Goal: Information Seeking & Learning: Learn about a topic

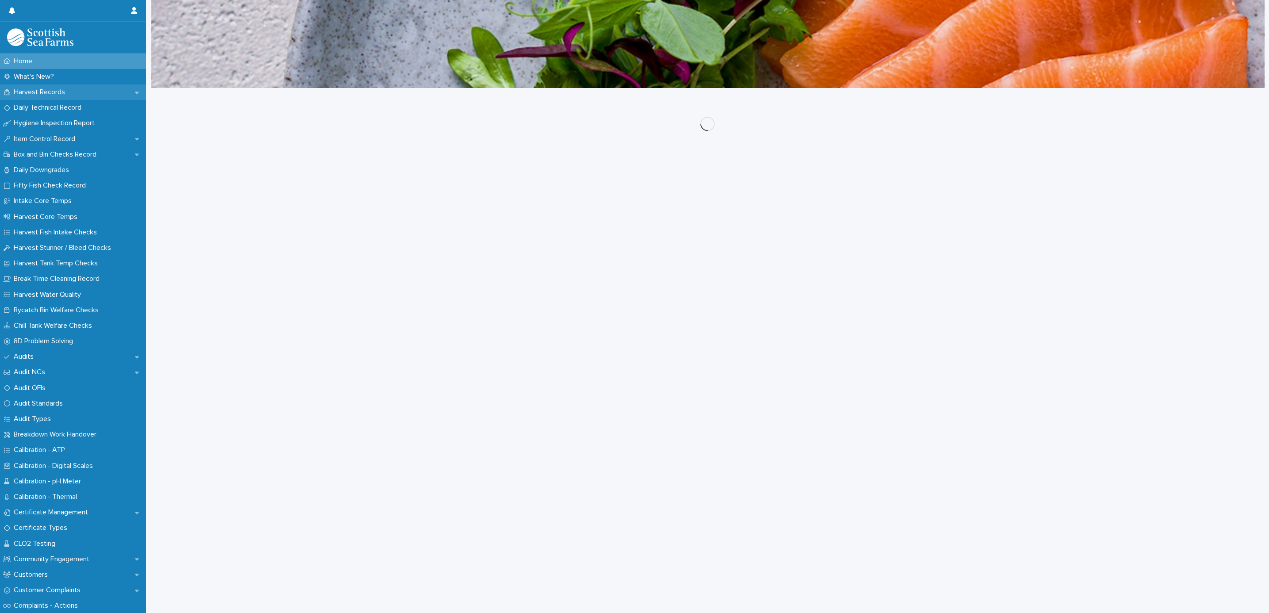
click at [44, 91] on p "Harvest Records" at bounding box center [41, 92] width 62 height 8
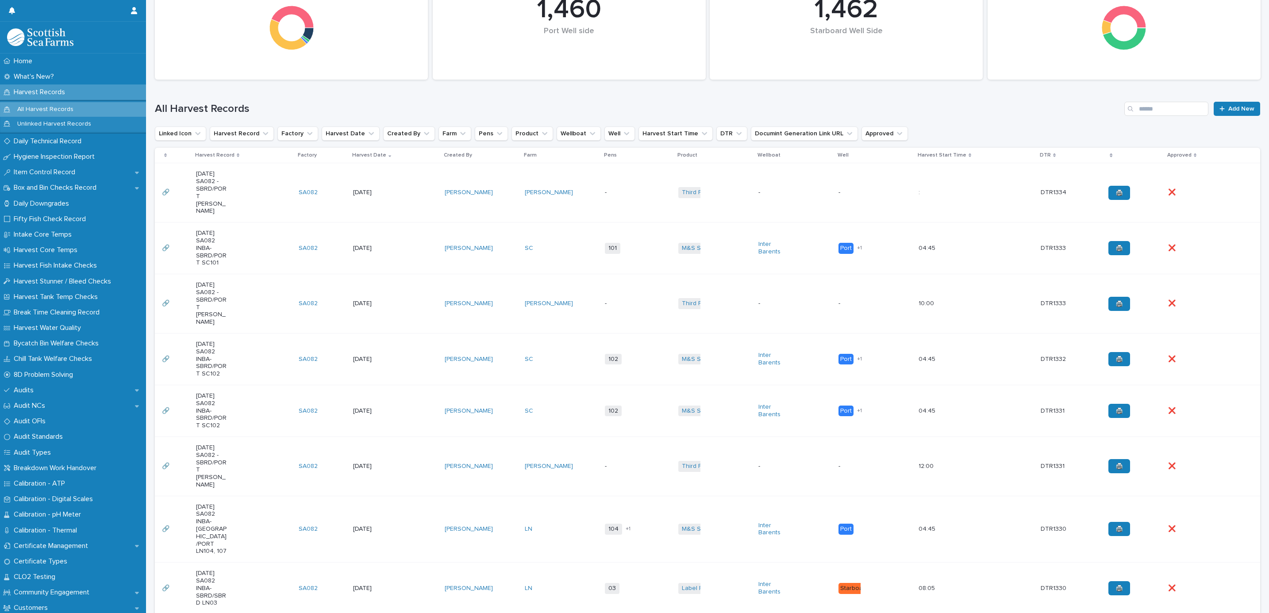
scroll to position [332, 0]
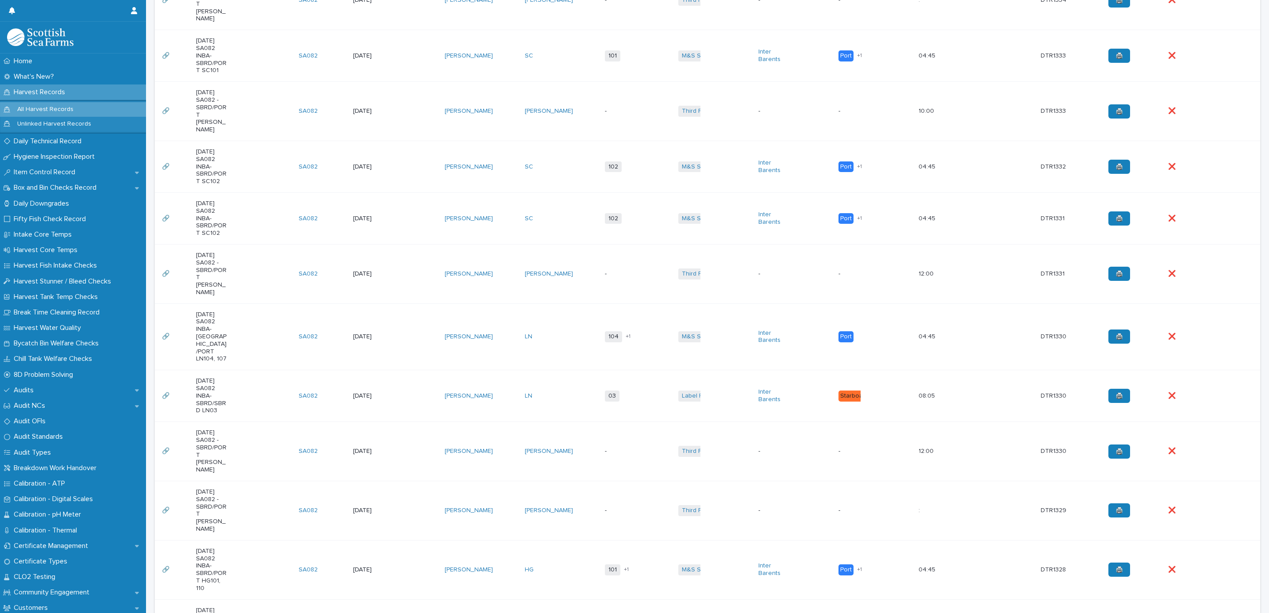
click at [632, 422] on td "-" at bounding box center [637, 451] width 73 height 59
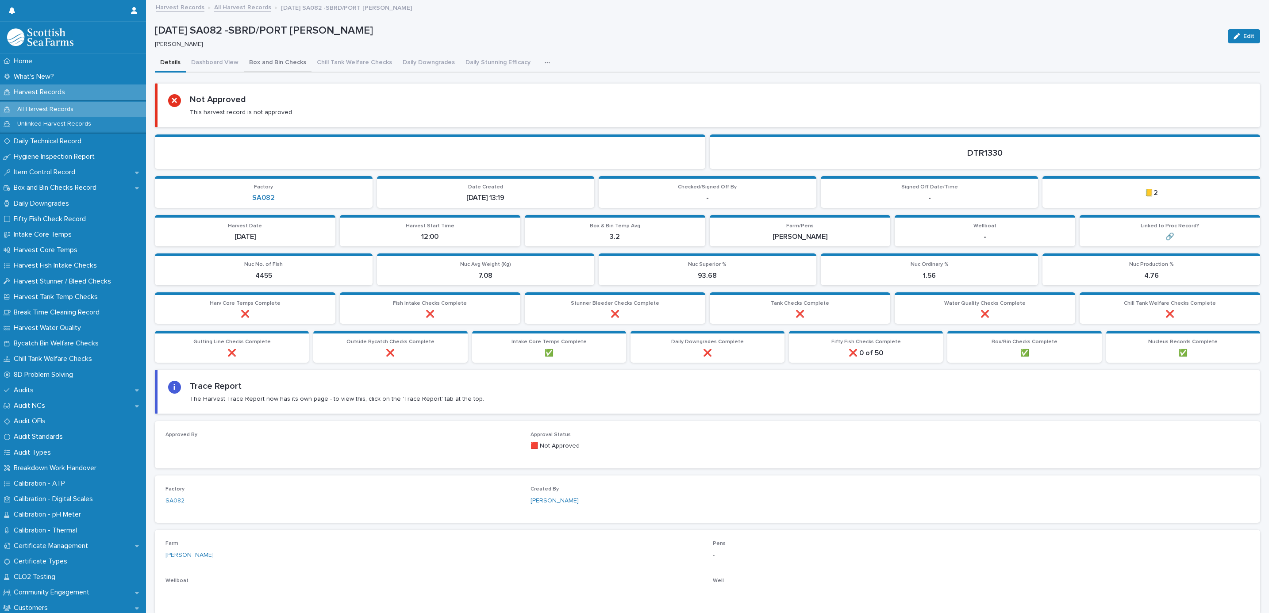
click at [289, 60] on button "Box and Bin Checks" at bounding box center [278, 63] width 68 height 19
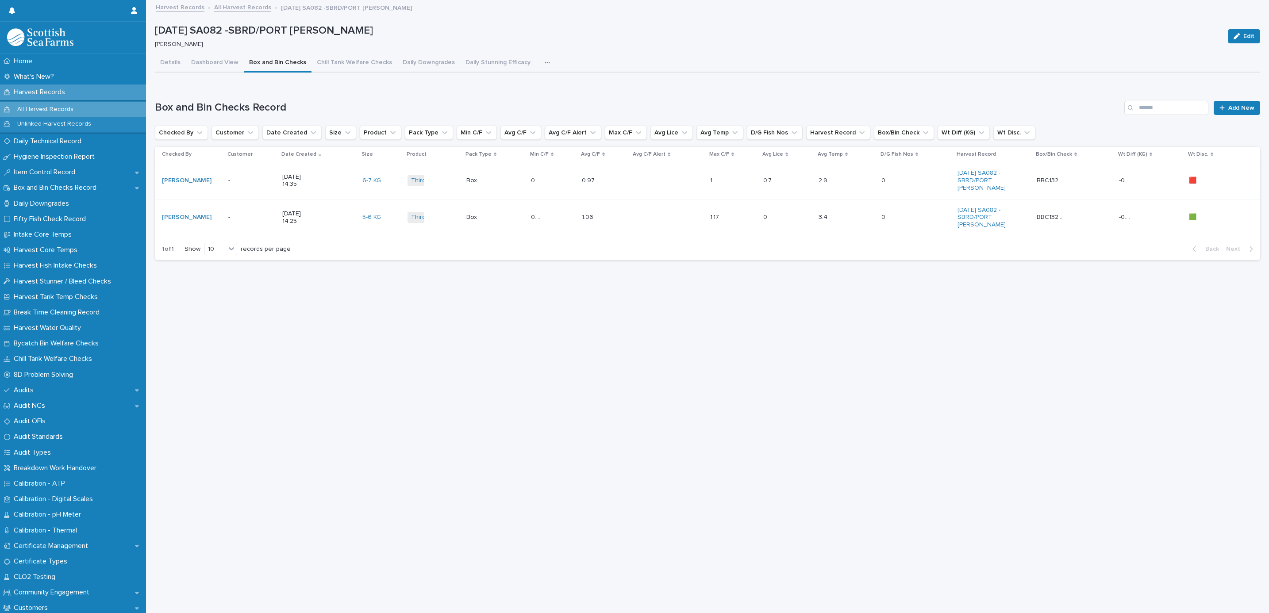
click at [331, 174] on div "[DATE] 14:35" at bounding box center [318, 181] width 73 height 22
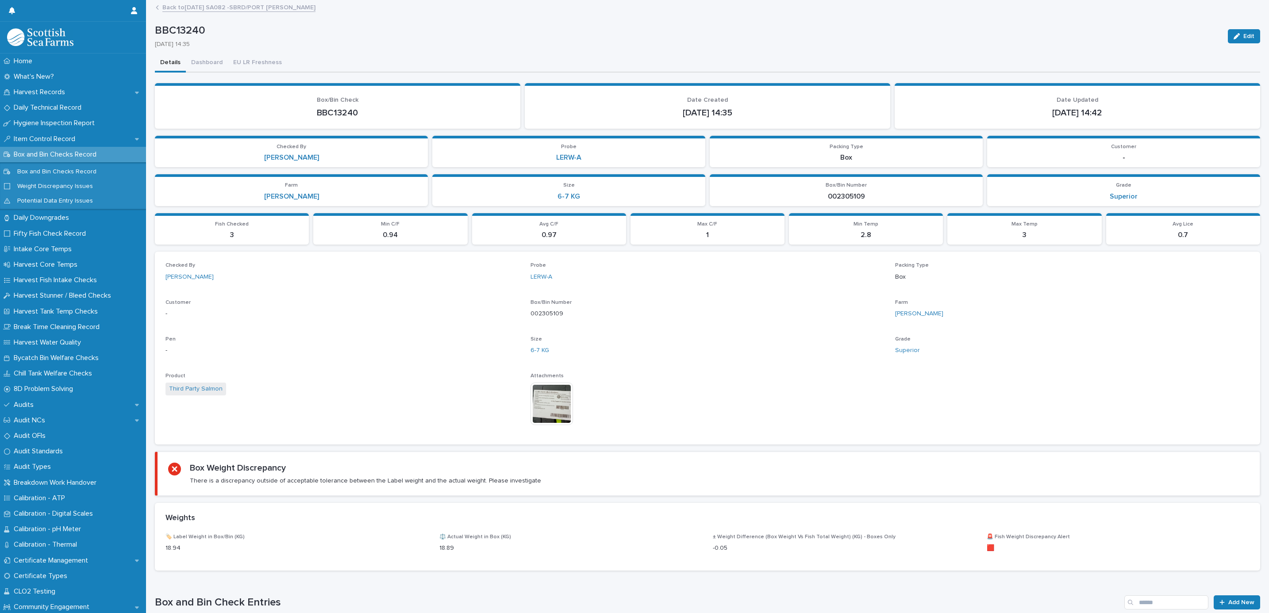
scroll to position [81, 0]
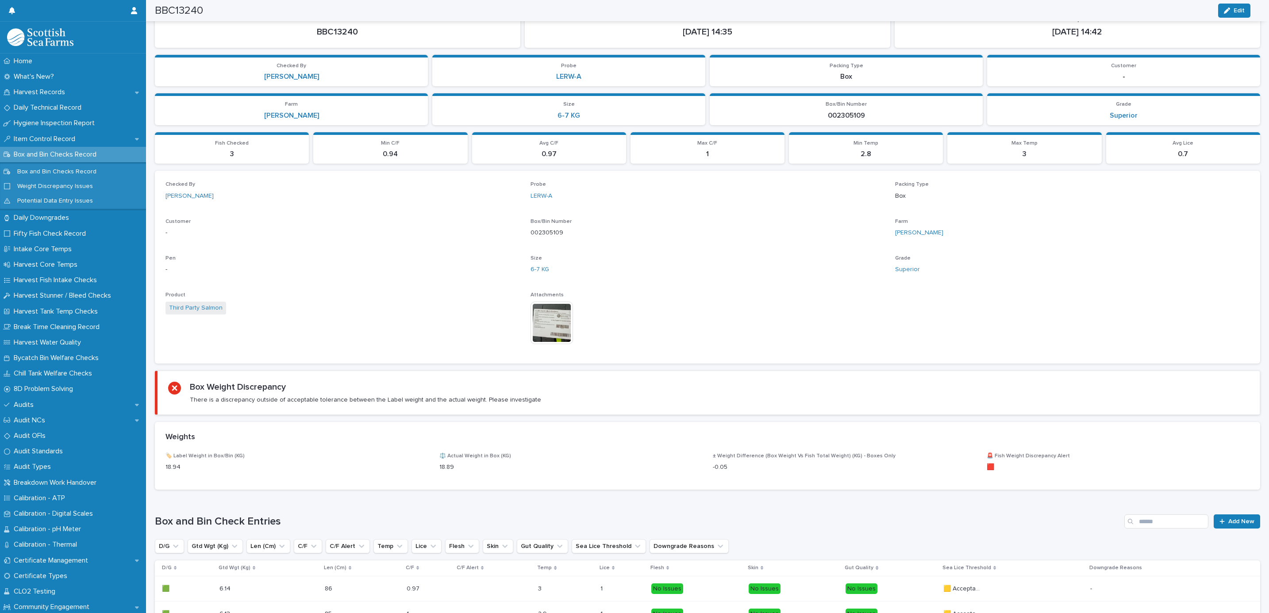
click at [522, 317] on div "Checked By [PERSON_NAME] Probe LERW-A Packing Type Box Customer - Box/Bin Numbe…" at bounding box center [708, 267] width 1084 height 172
click at [531, 316] on img at bounding box center [552, 323] width 42 height 42
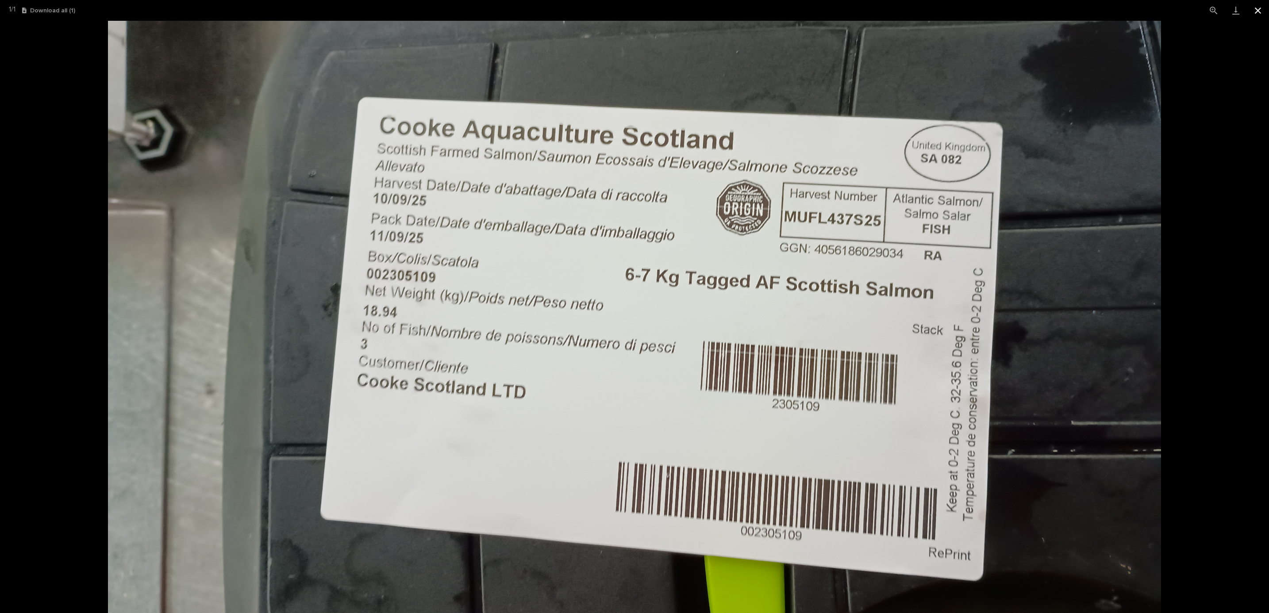
click at [1258, 14] on button "Close gallery" at bounding box center [1258, 10] width 22 height 21
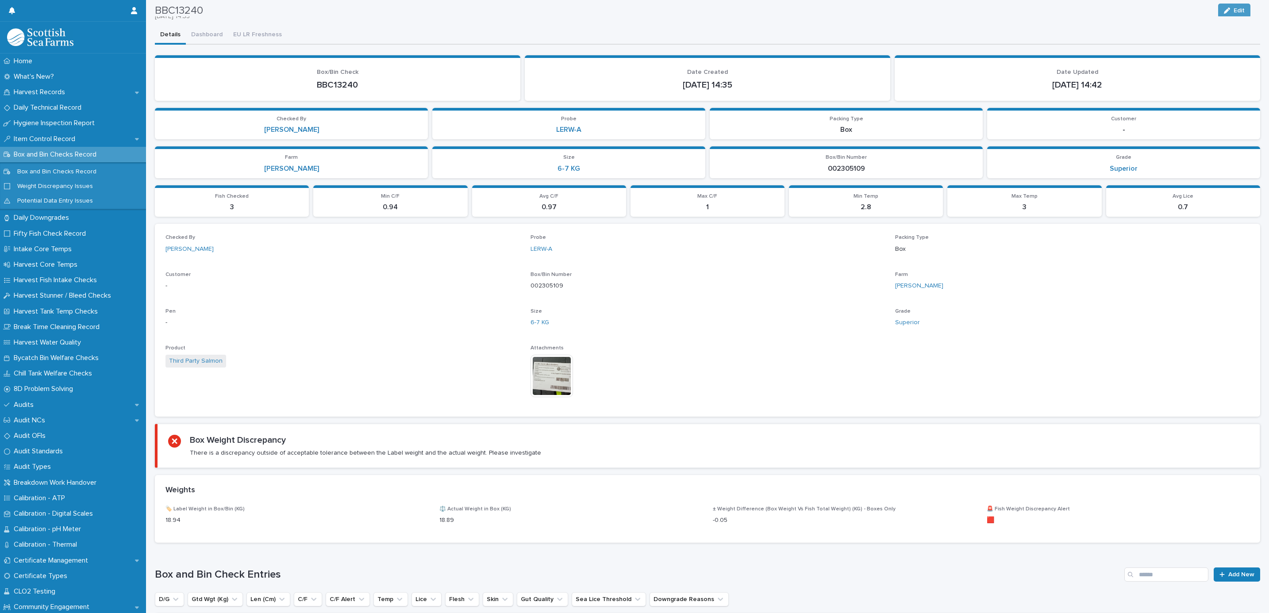
scroll to position [0, 0]
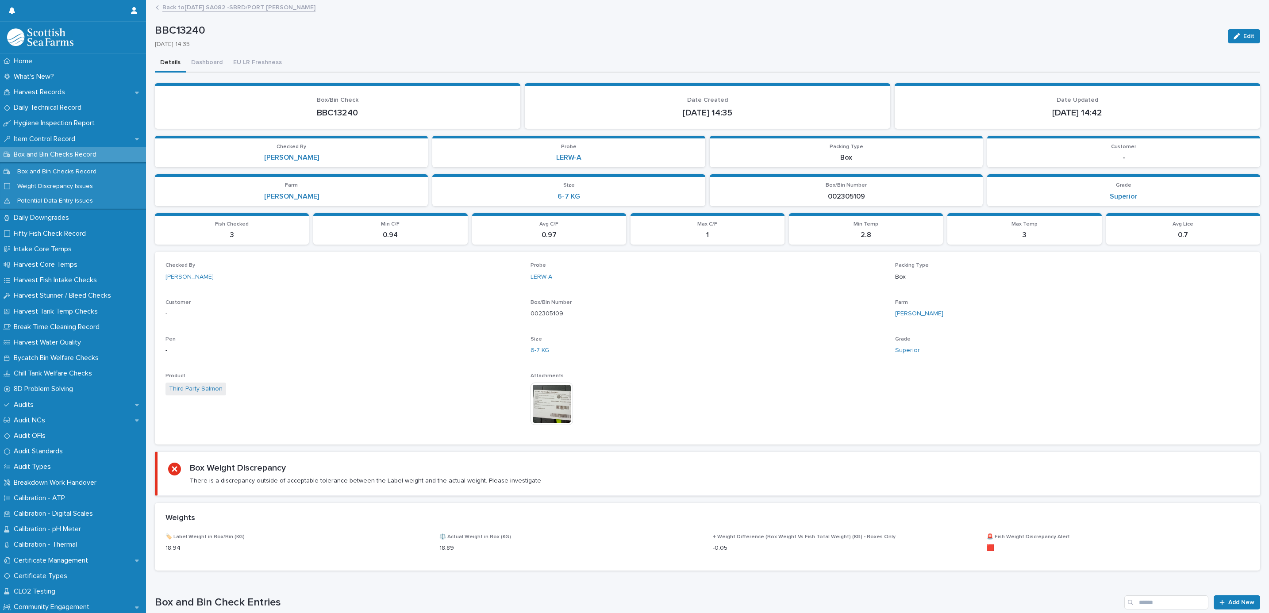
click at [257, 6] on link "Back to [DATE] SA082 -SBRD/PORT [PERSON_NAME]" at bounding box center [238, 7] width 153 height 10
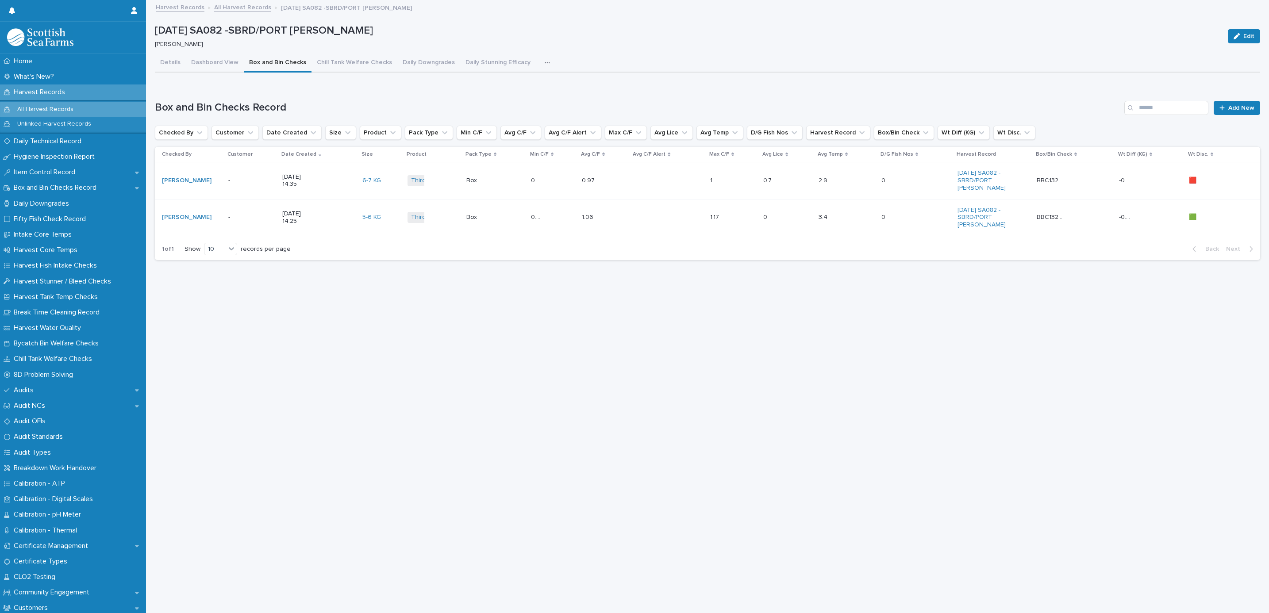
click at [545, 60] on icon "button" at bounding box center [547, 63] width 5 height 6
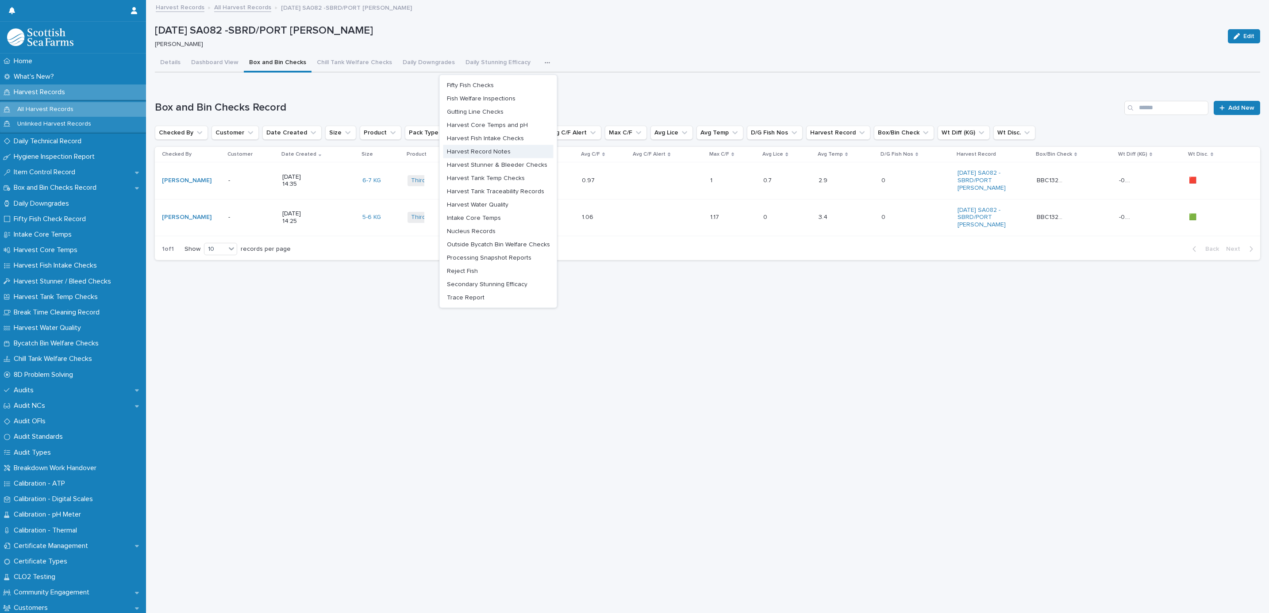
click at [462, 150] on span "Harvest Record Notes" at bounding box center [479, 151] width 64 height 6
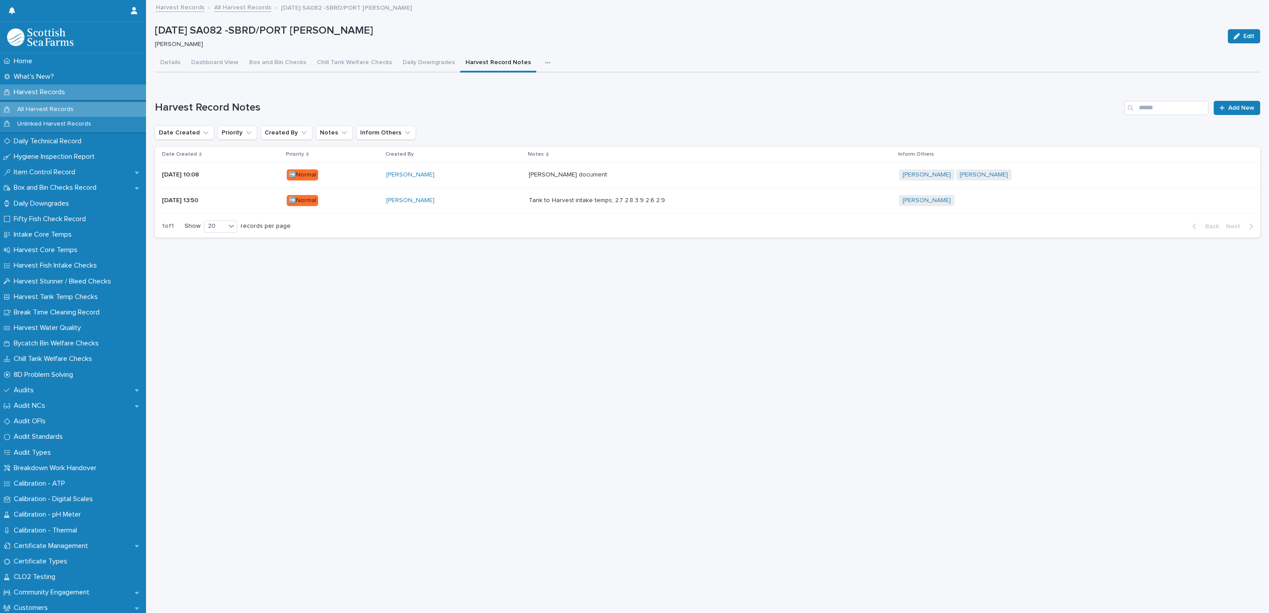
click at [643, 165] on td "[PERSON_NAME] document [PERSON_NAME] document" at bounding box center [710, 175] width 370 height 26
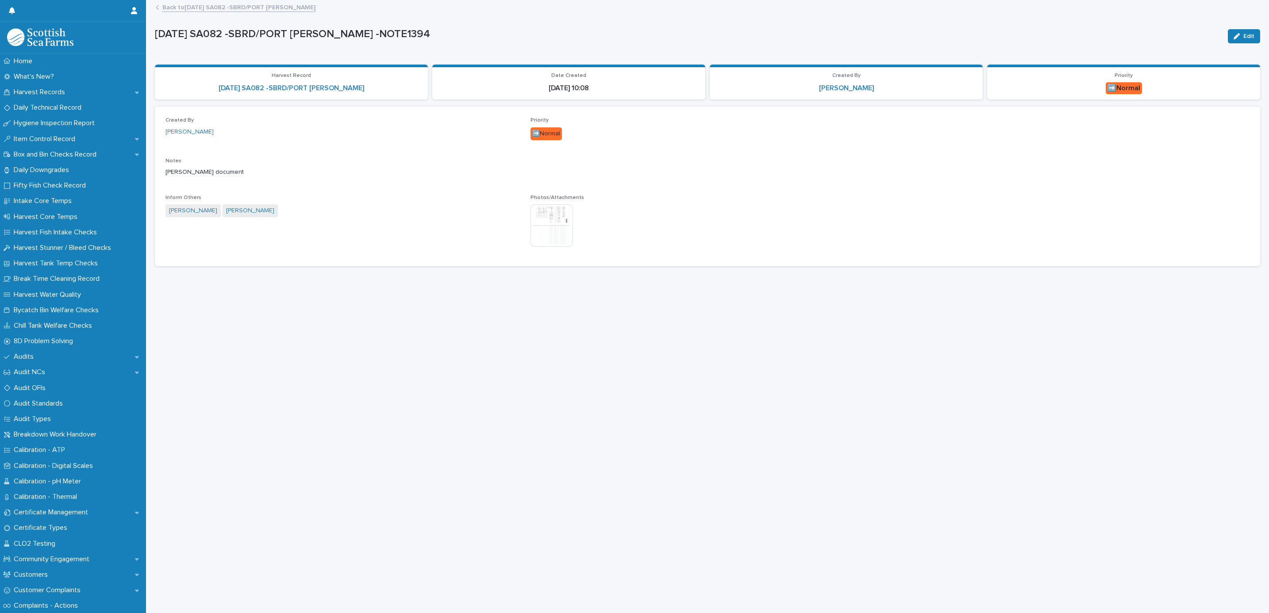
click at [555, 219] on img at bounding box center [552, 225] width 42 height 42
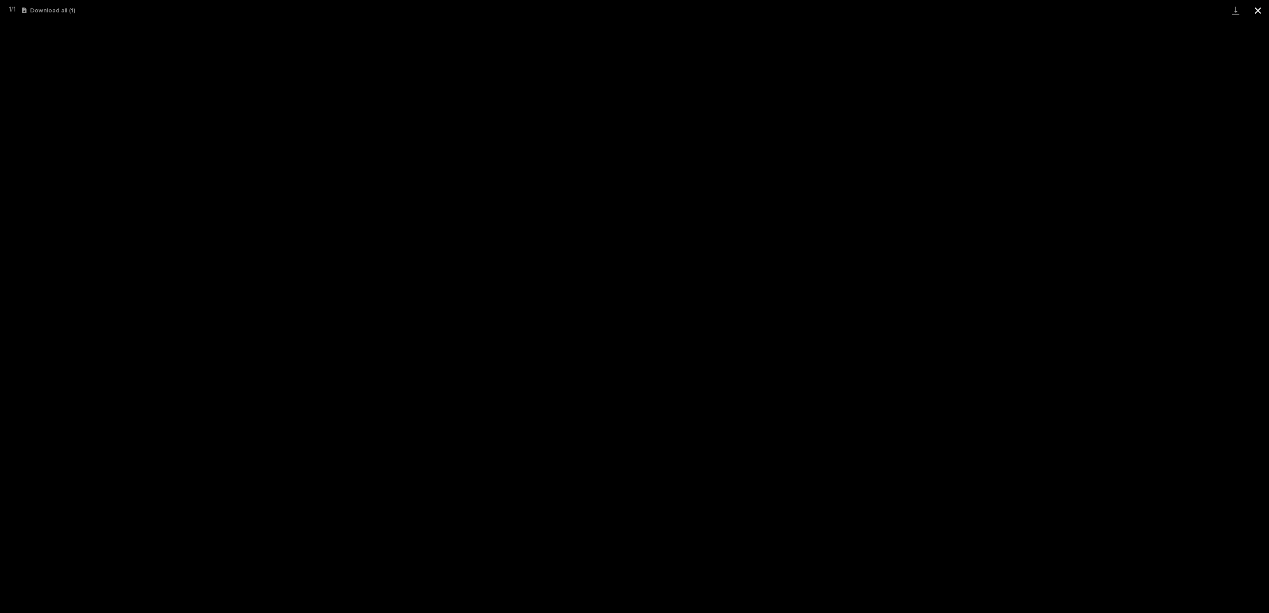
click at [1257, 15] on button "Close gallery" at bounding box center [1258, 10] width 22 height 21
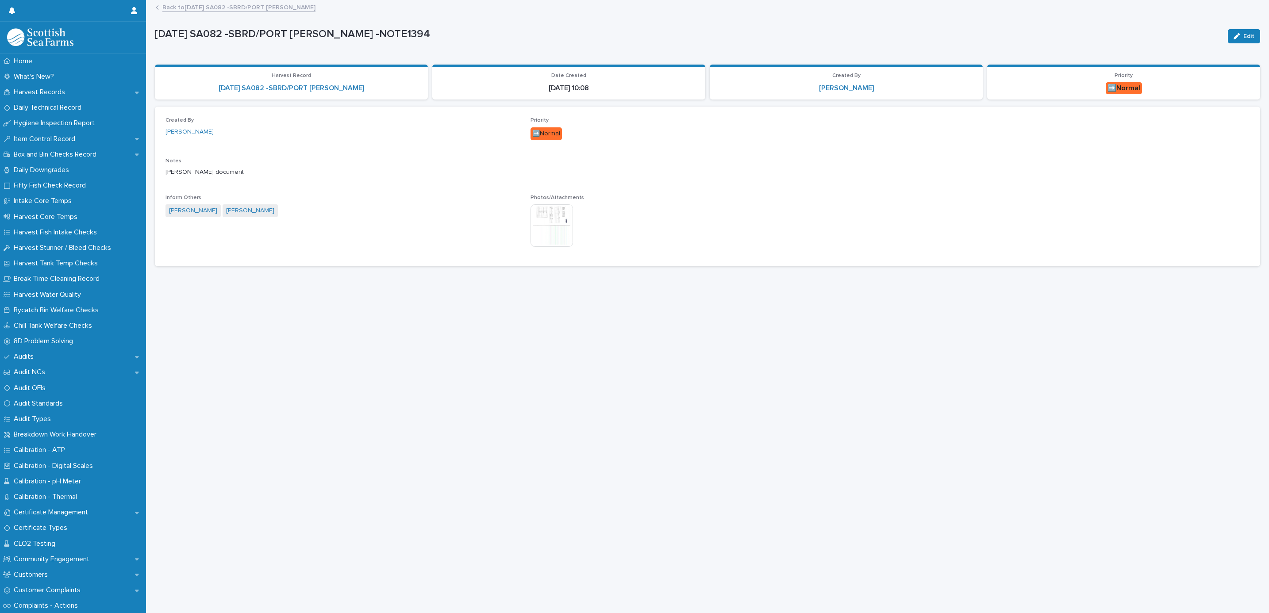
click at [231, 8] on link "Back to [DATE] SA082 -SBRD/PORT [PERSON_NAME]" at bounding box center [238, 7] width 153 height 10
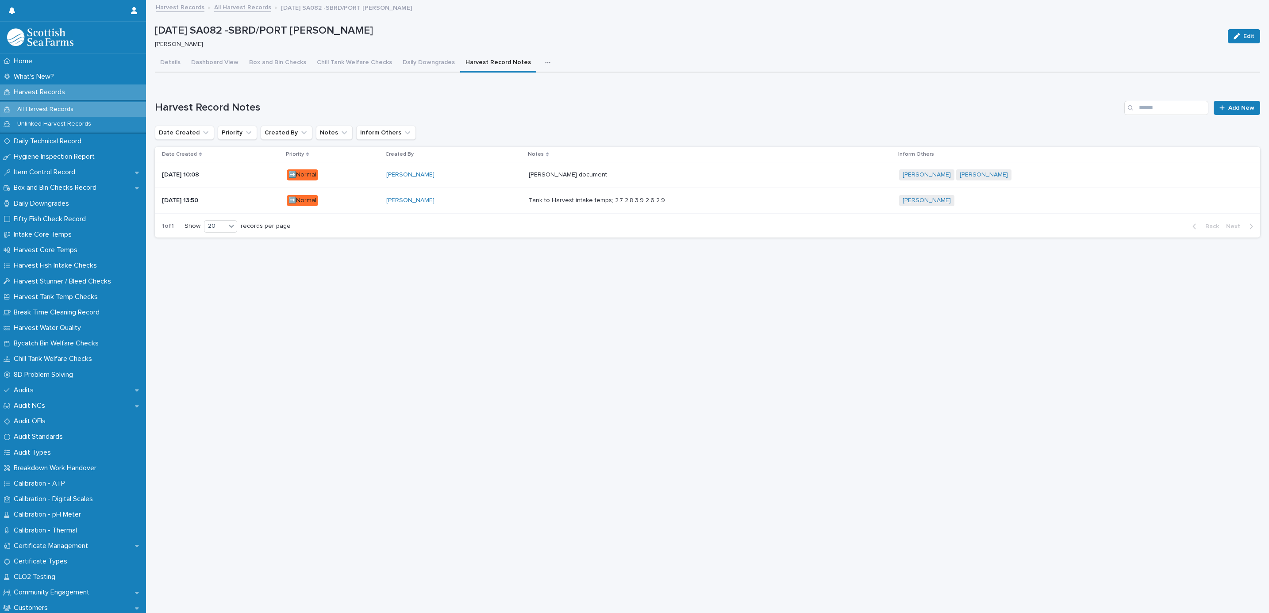
click at [248, 7] on link "All Harvest Records" at bounding box center [242, 7] width 57 height 10
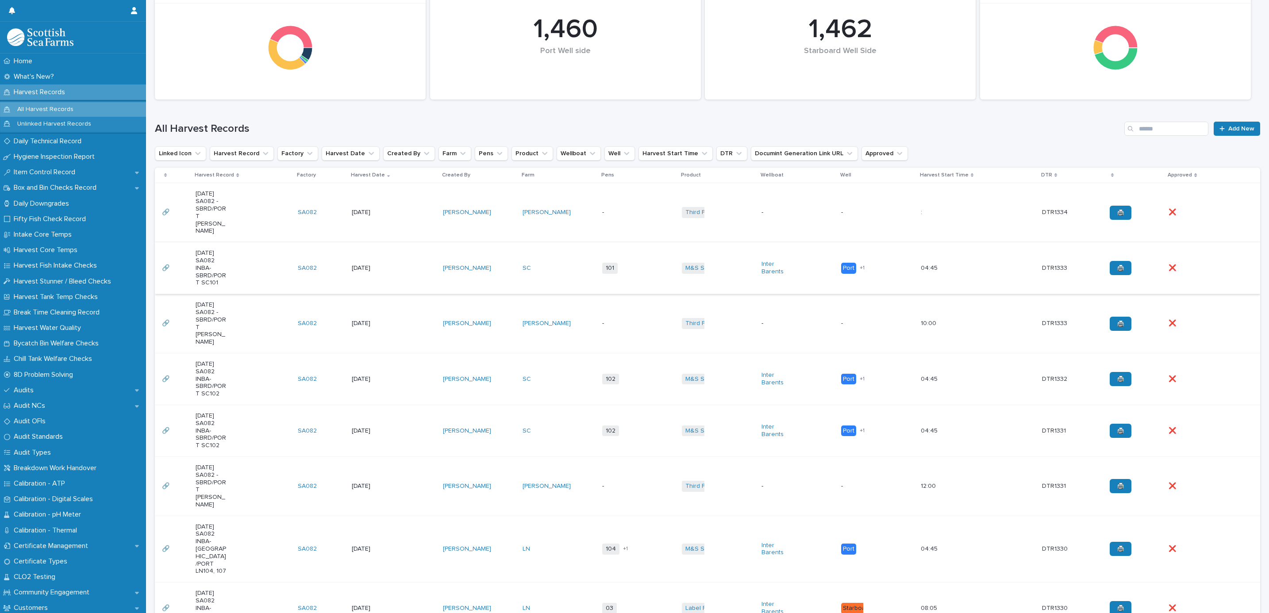
scroll to position [133, 0]
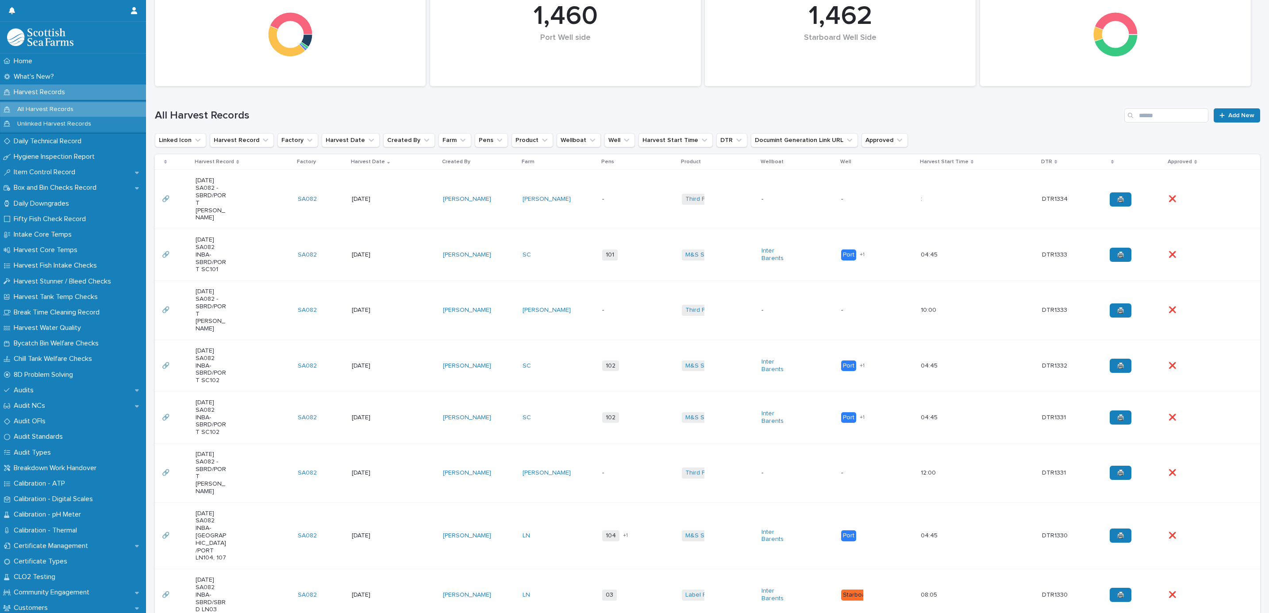
click at [543, 443] on td "[PERSON_NAME]" at bounding box center [559, 472] width 80 height 59
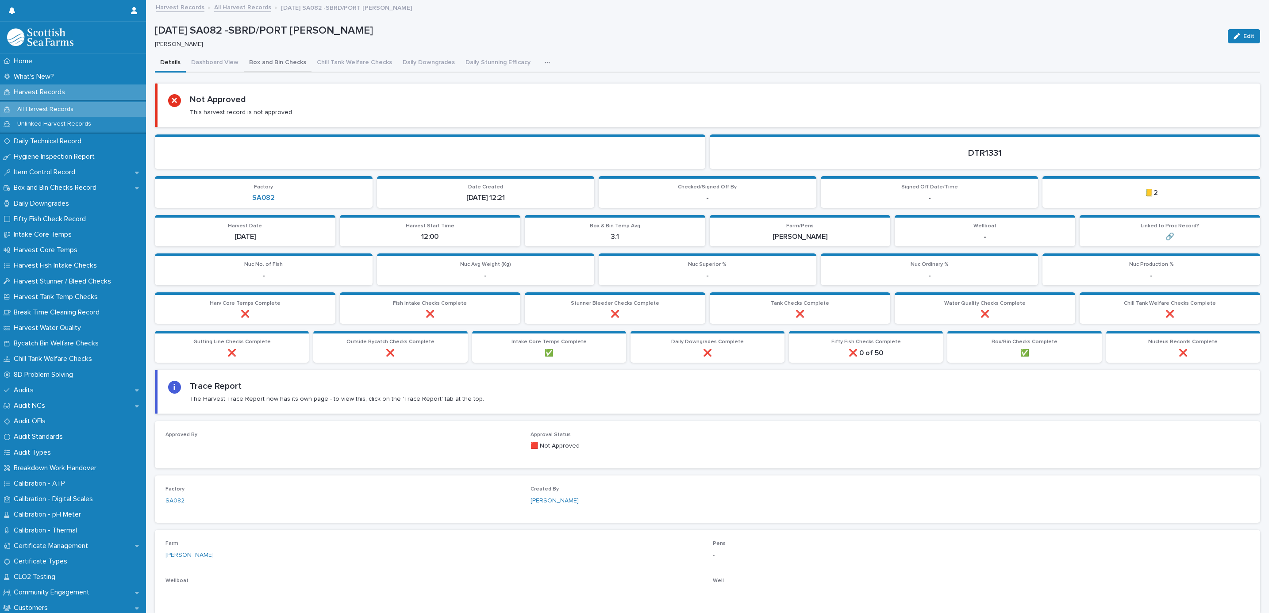
click at [291, 62] on button "Box and Bin Checks" at bounding box center [278, 63] width 68 height 19
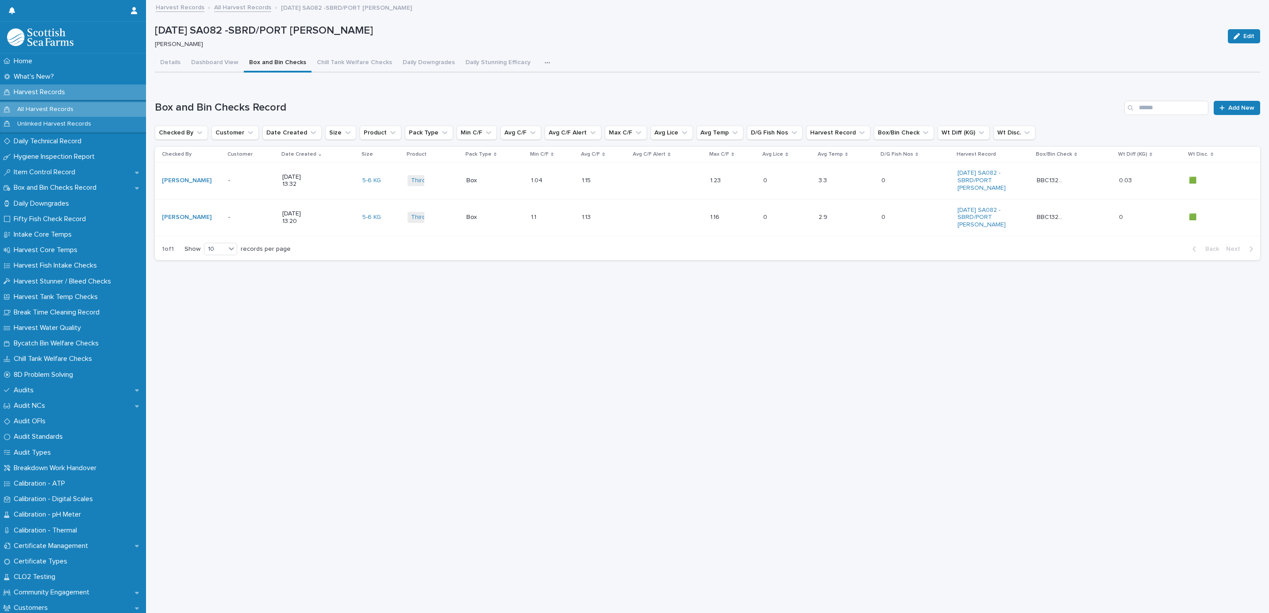
click at [245, 185] on p "-" at bounding box center [241, 181] width 26 height 8
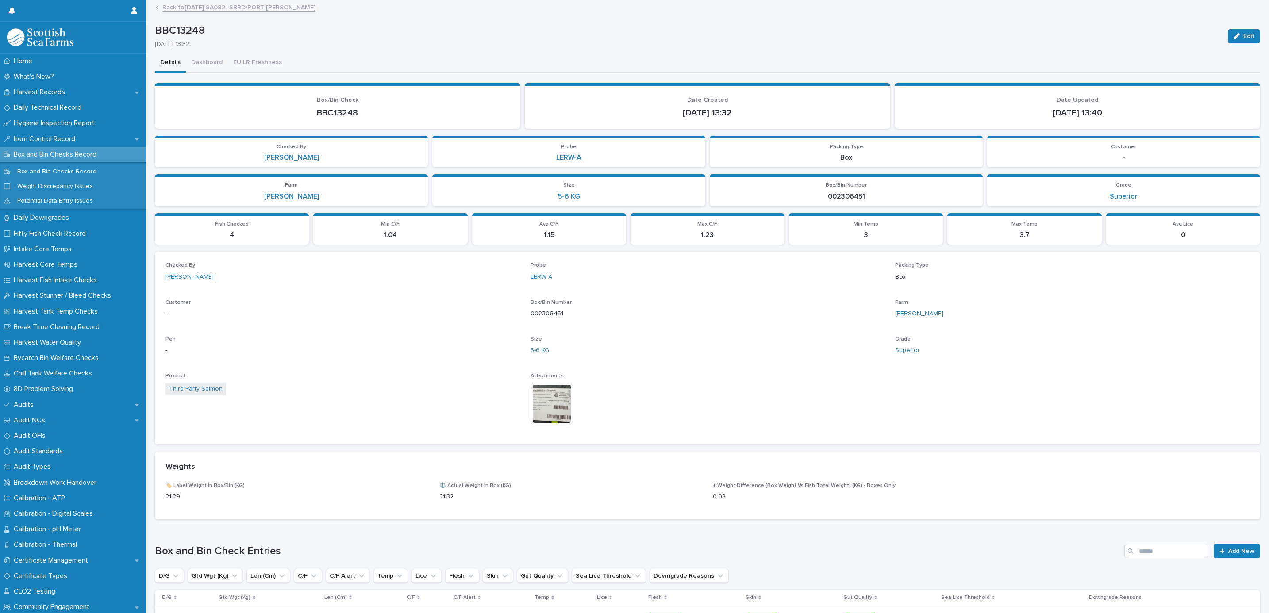
click at [557, 391] on img at bounding box center [552, 404] width 42 height 42
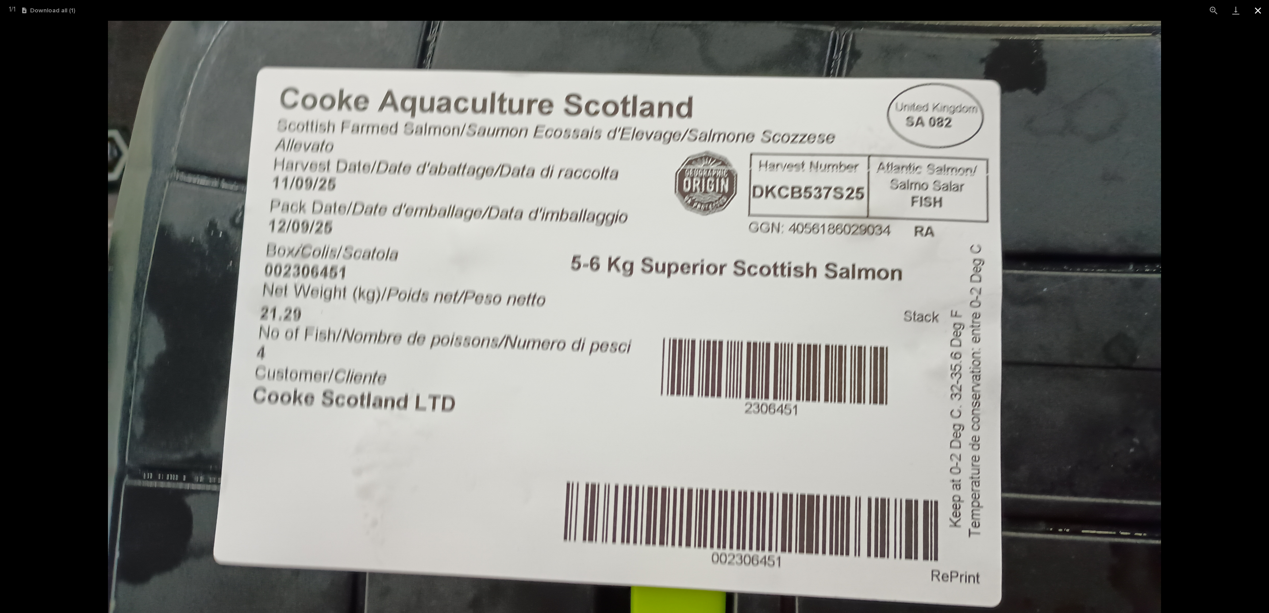
click at [1260, 12] on button "Close gallery" at bounding box center [1258, 10] width 22 height 21
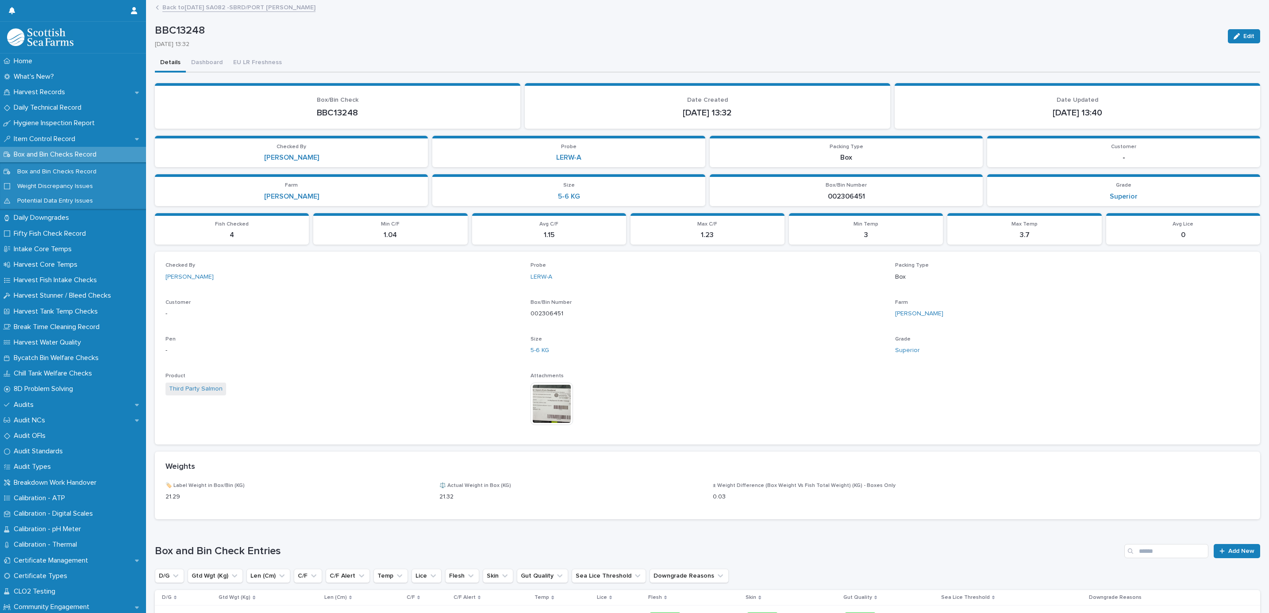
click at [223, 8] on link "Back to [DATE] SA082 -SBRD/PORT [PERSON_NAME]" at bounding box center [238, 7] width 153 height 10
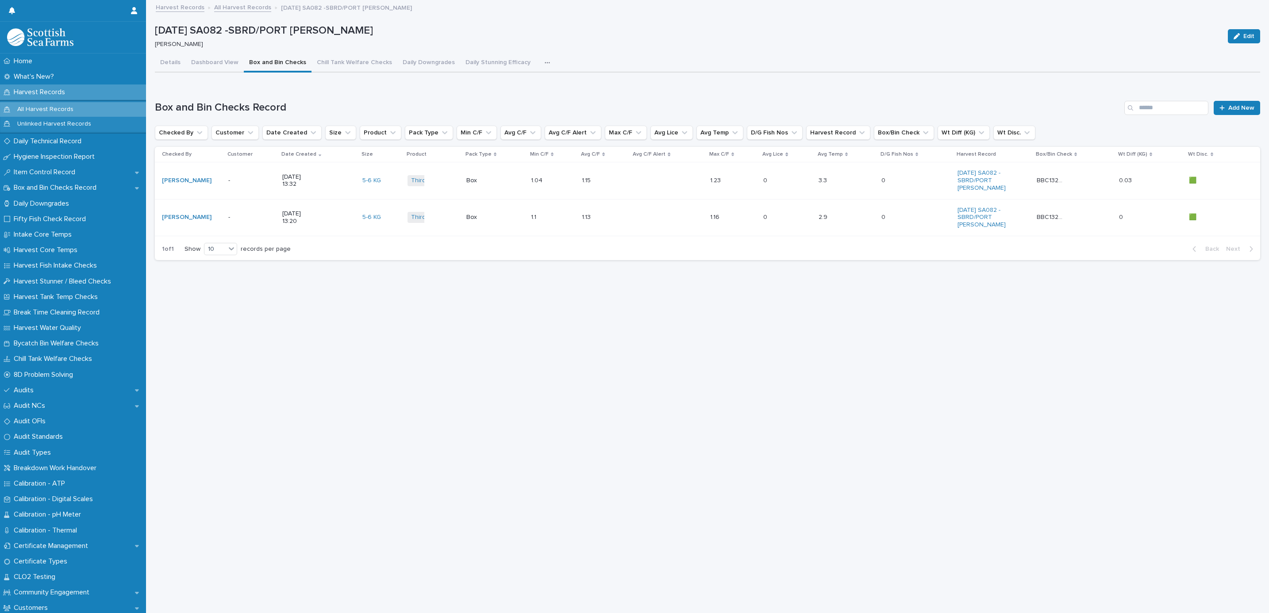
click at [545, 64] on icon "button" at bounding box center [547, 63] width 5 height 6
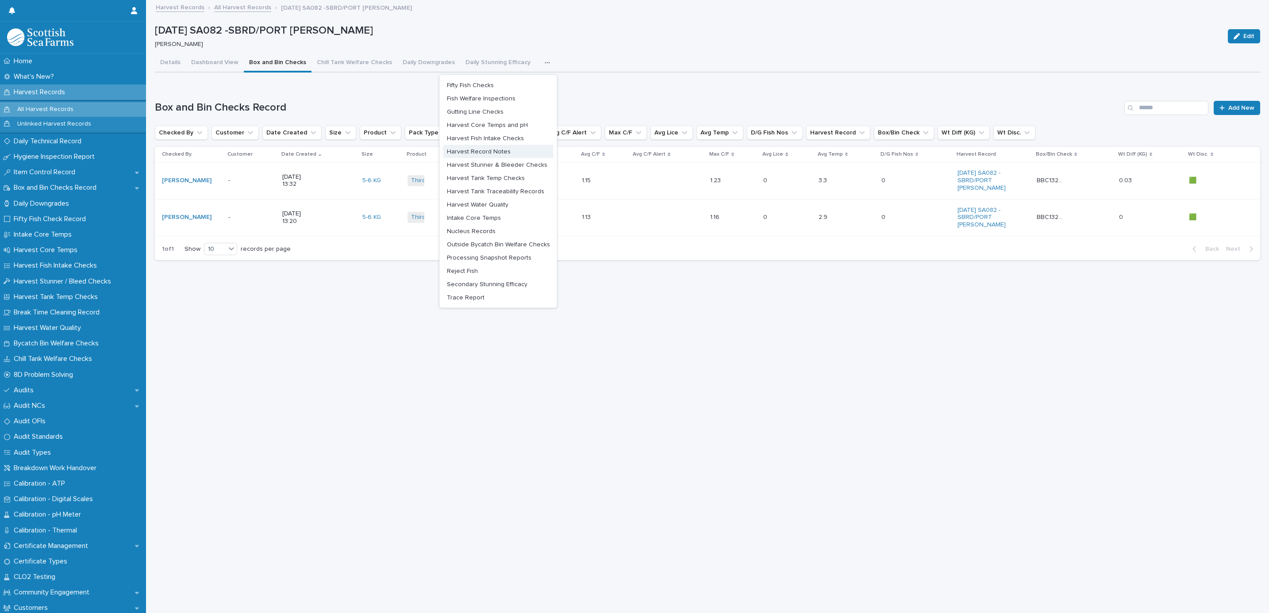
click at [497, 149] on span "Harvest Record Notes" at bounding box center [479, 151] width 64 height 6
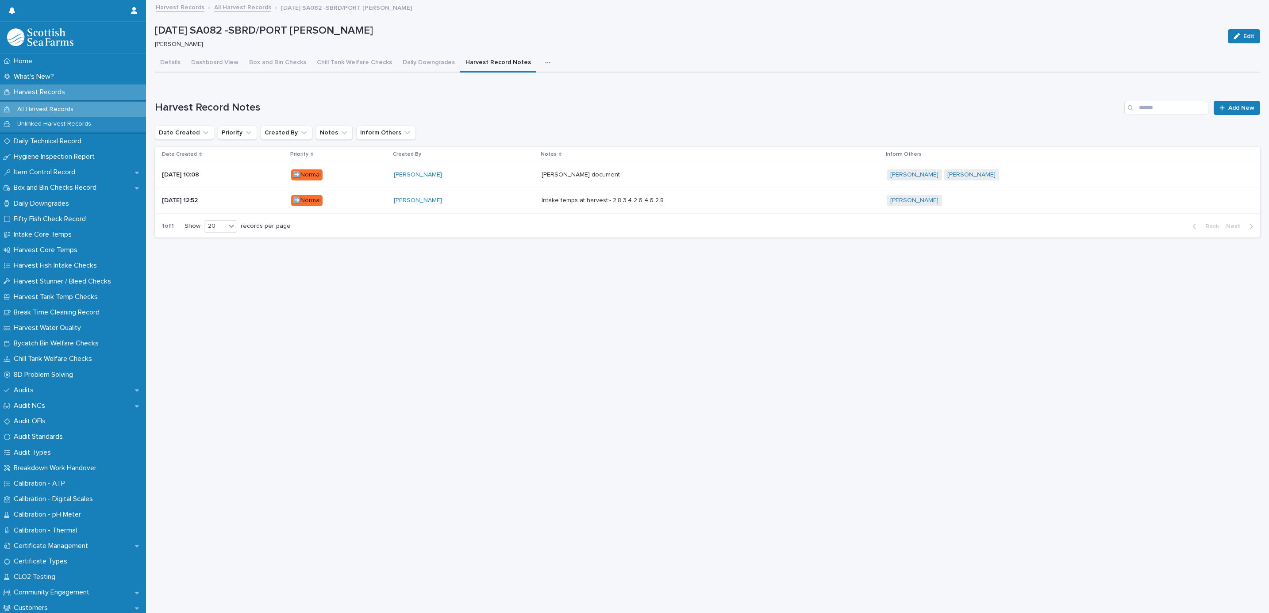
click at [690, 177] on p at bounding box center [697, 175] width 310 height 8
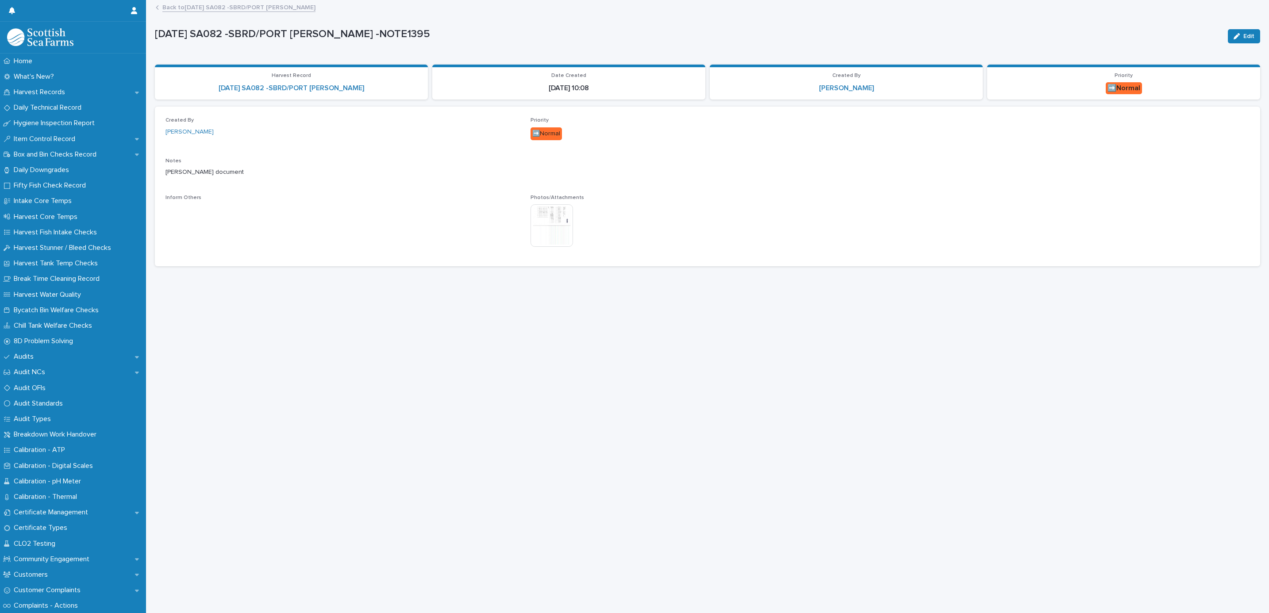
click at [544, 242] on img at bounding box center [552, 225] width 42 height 42
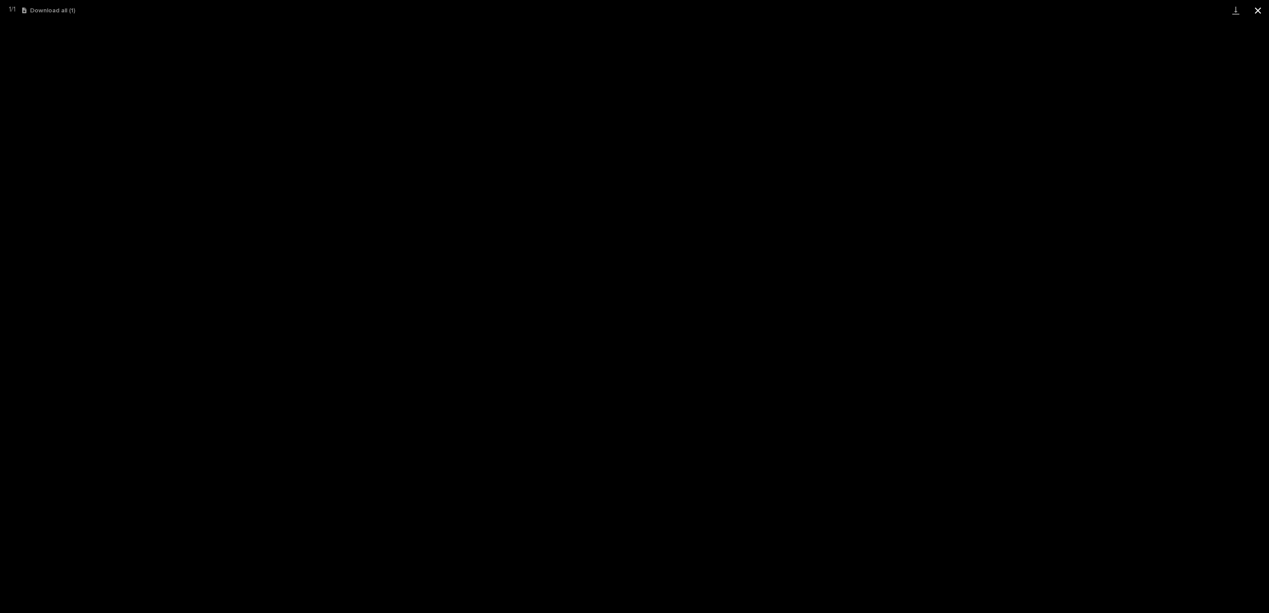
click at [1262, 12] on button "Close gallery" at bounding box center [1258, 10] width 22 height 21
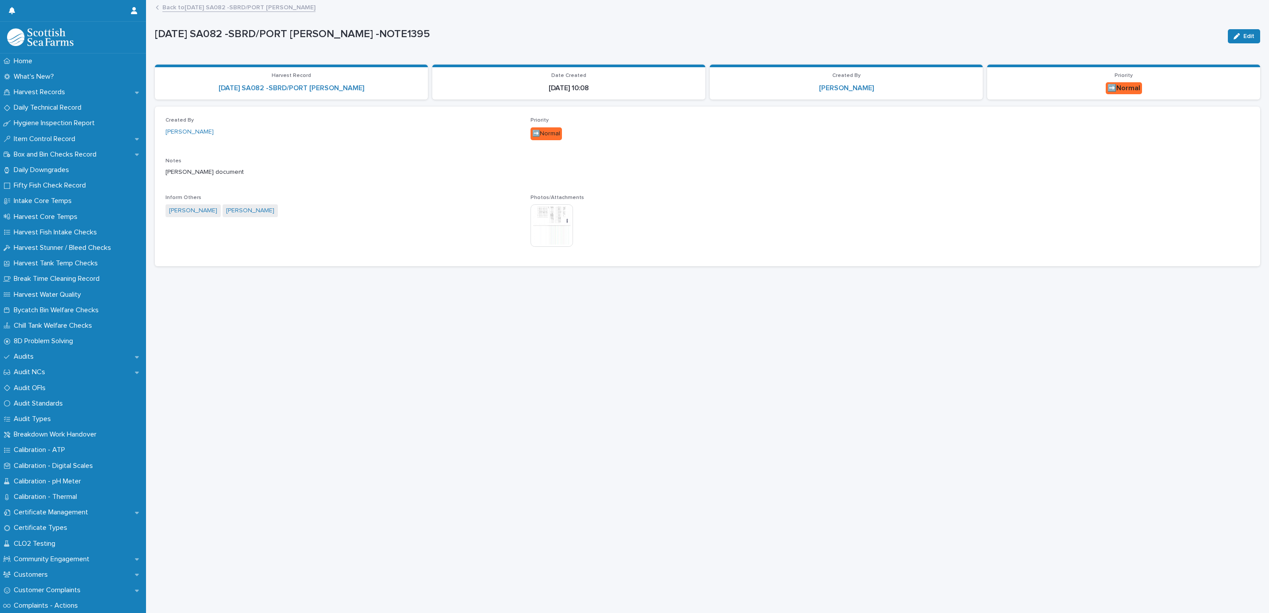
click at [223, 8] on link "Back to [DATE] SA082 -SBRD/PORT [PERSON_NAME]" at bounding box center [238, 7] width 153 height 10
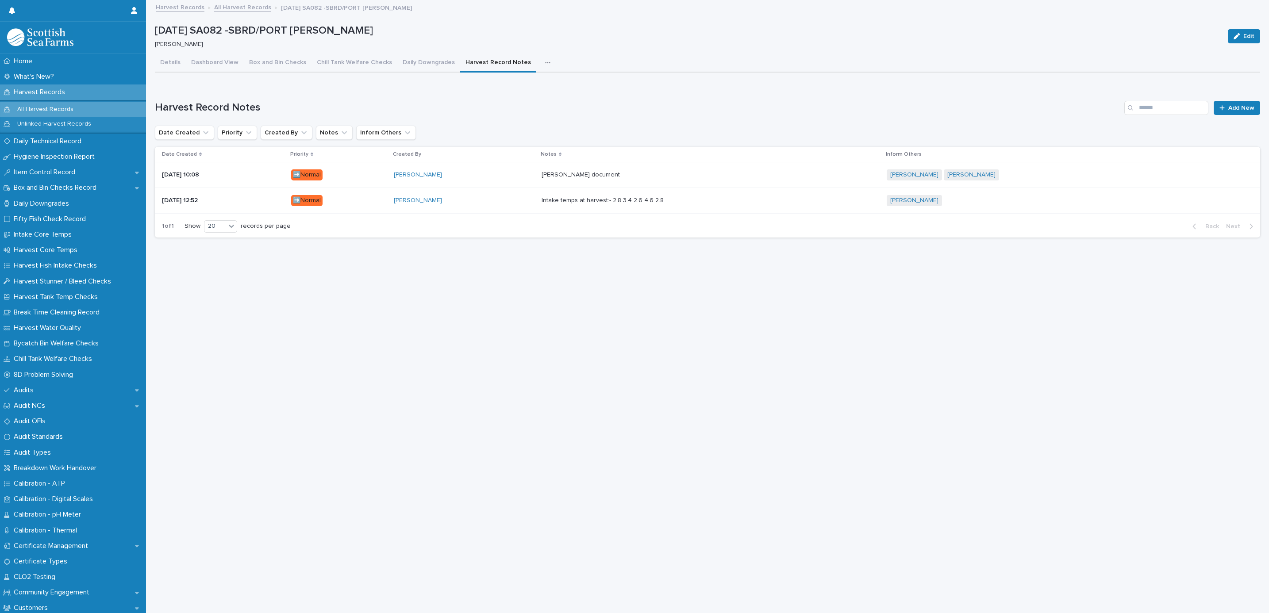
click at [257, 7] on link "All Harvest Records" at bounding box center [242, 7] width 57 height 10
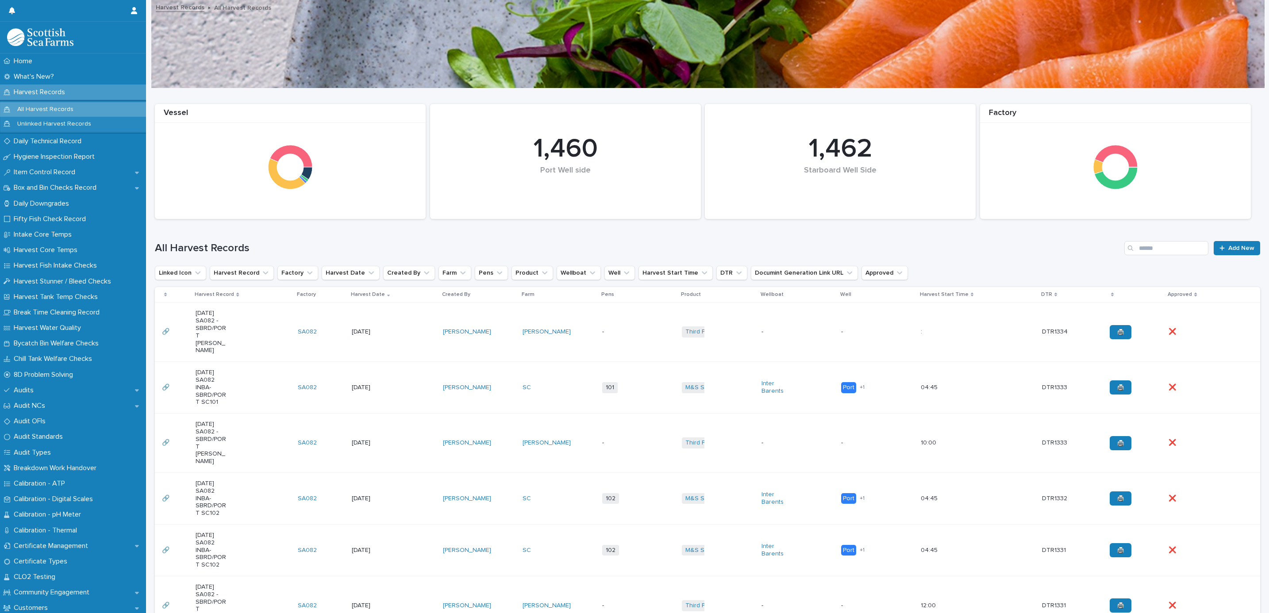
scroll to position [66, 0]
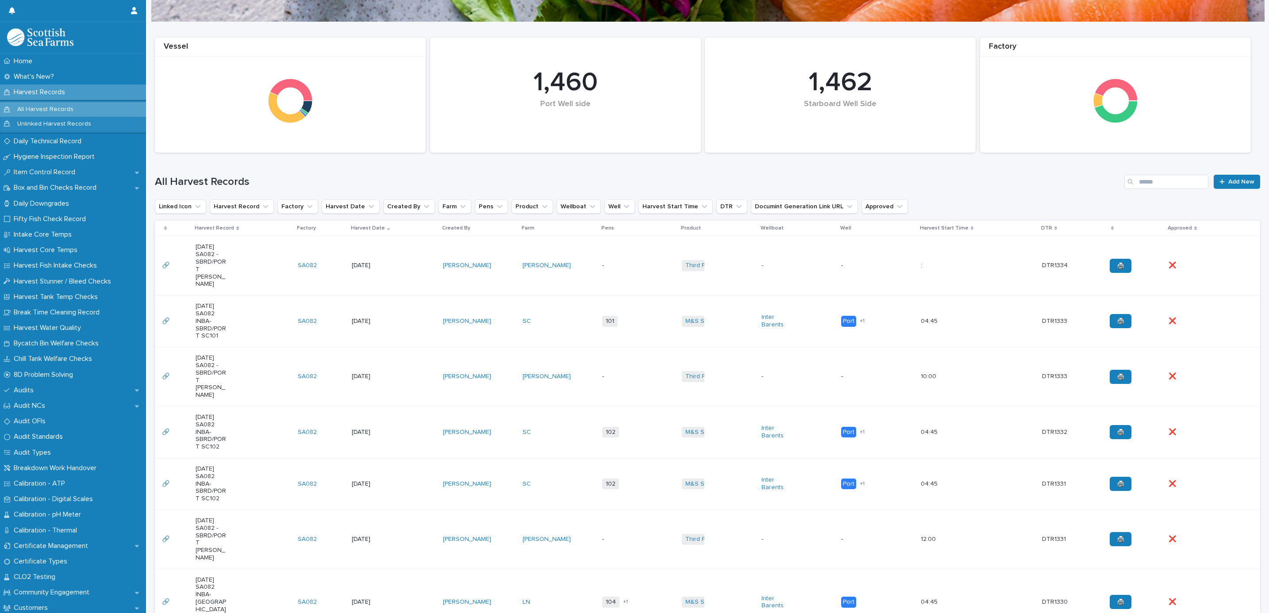
click at [498, 370] on div "[PERSON_NAME]" at bounding box center [479, 377] width 73 height 15
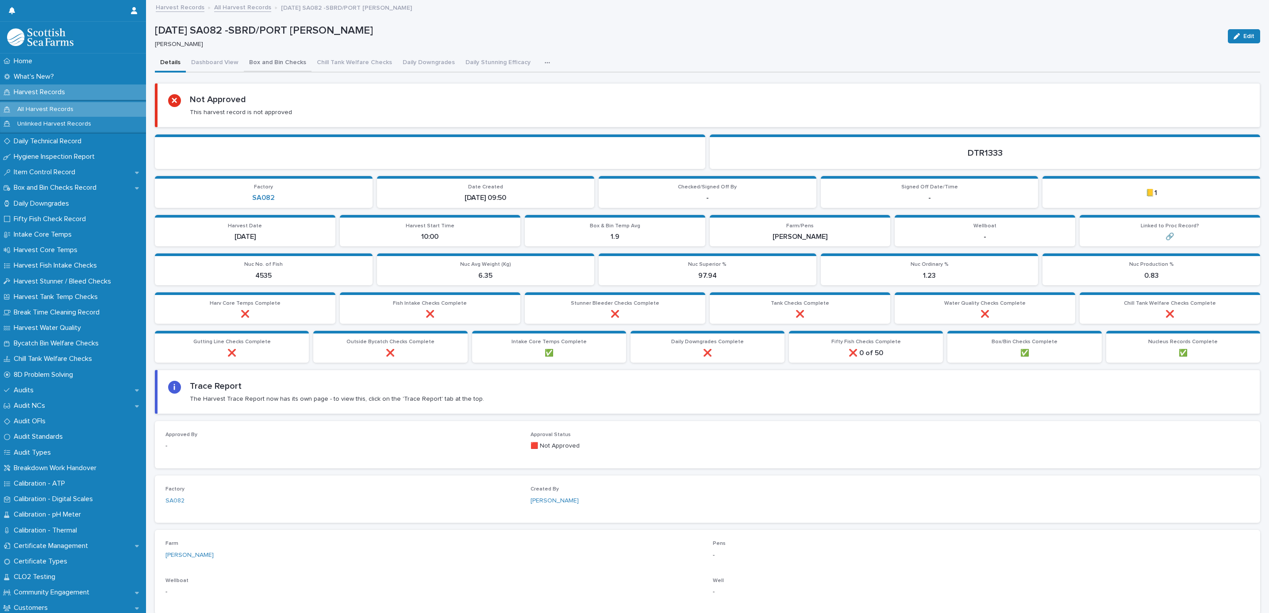
click at [284, 58] on button "Box and Bin Checks" at bounding box center [278, 63] width 68 height 19
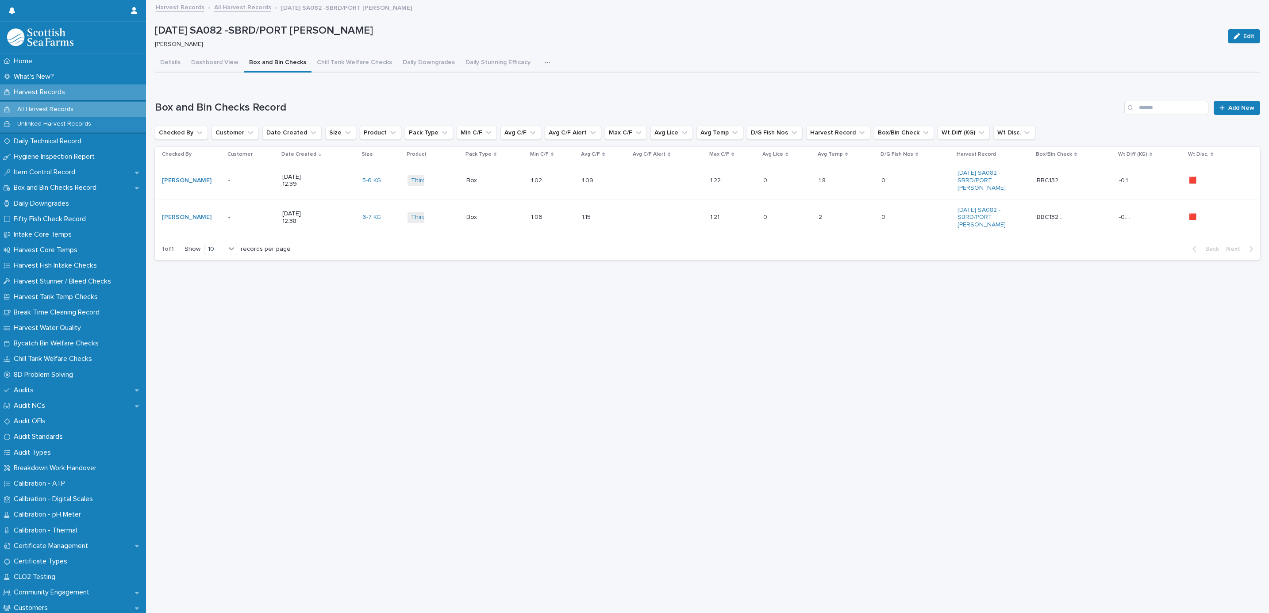
click at [219, 170] on td "[PERSON_NAME]" at bounding box center [190, 180] width 70 height 37
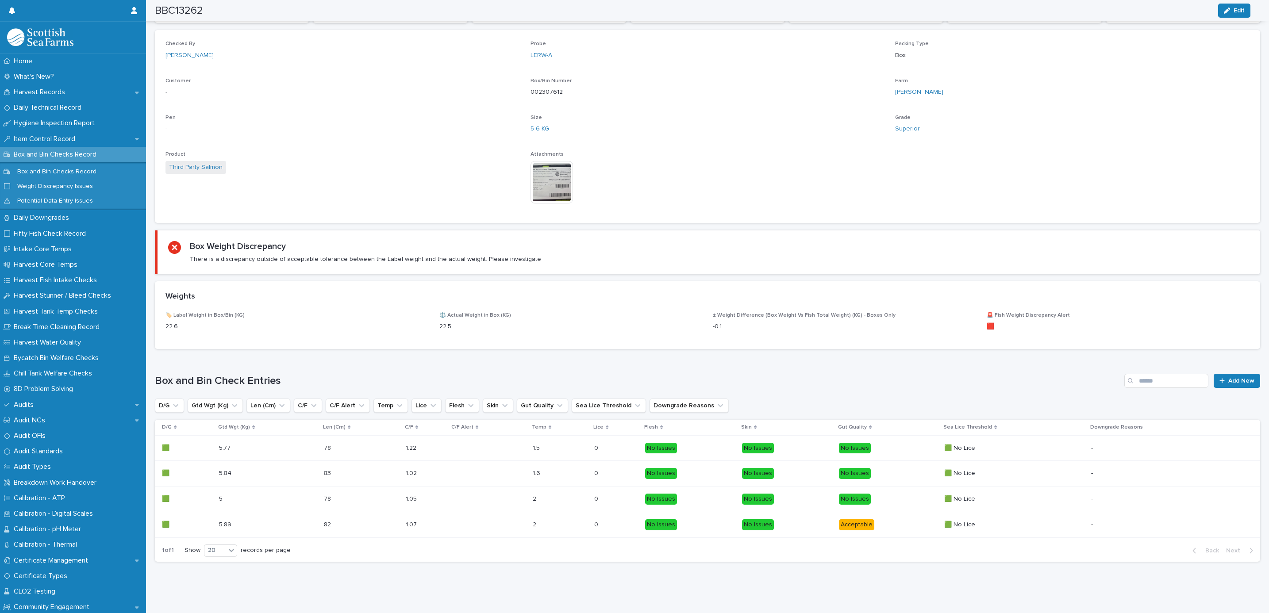
scroll to position [233, 0]
click at [553, 176] on img at bounding box center [552, 182] width 42 height 42
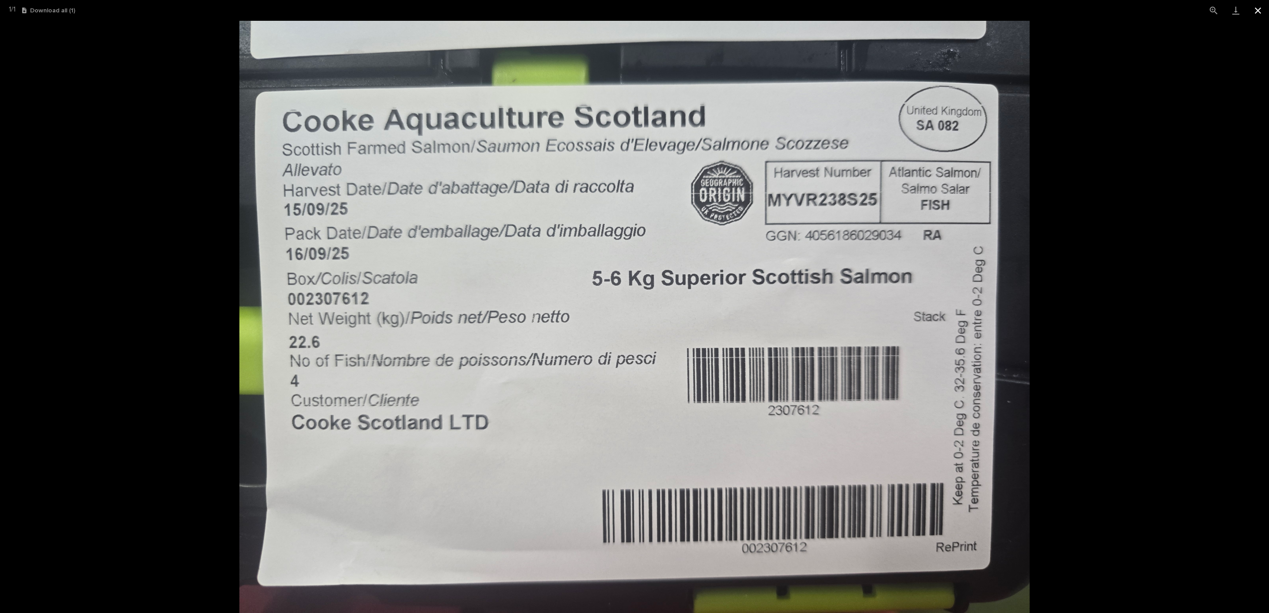
click at [1263, 15] on button "Close gallery" at bounding box center [1258, 10] width 22 height 21
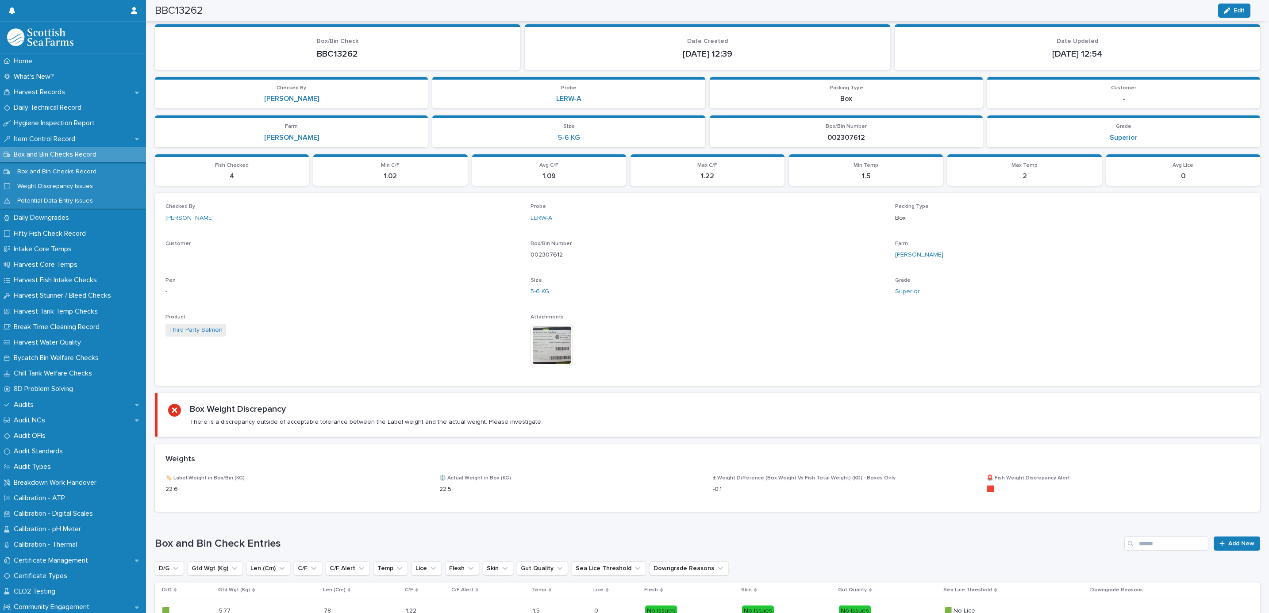
scroll to position [0, 0]
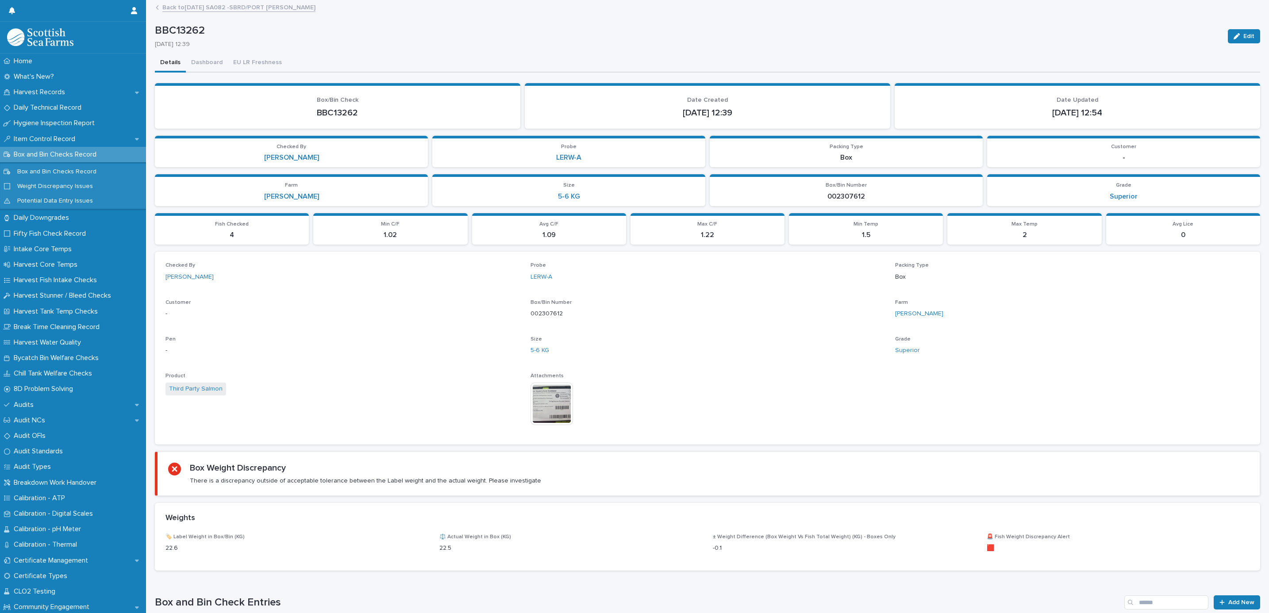
click at [219, 5] on link "Back to [DATE] SA082 -SBRD/PORT [PERSON_NAME]" at bounding box center [238, 7] width 153 height 10
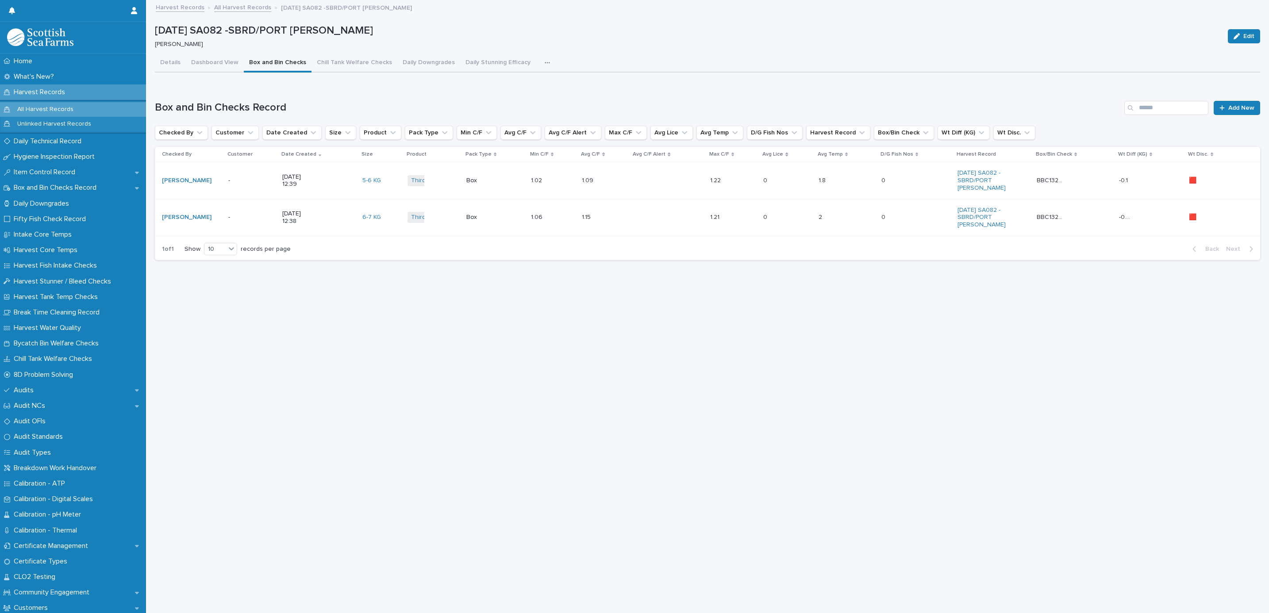
click at [545, 64] on icon "button" at bounding box center [547, 63] width 5 height 6
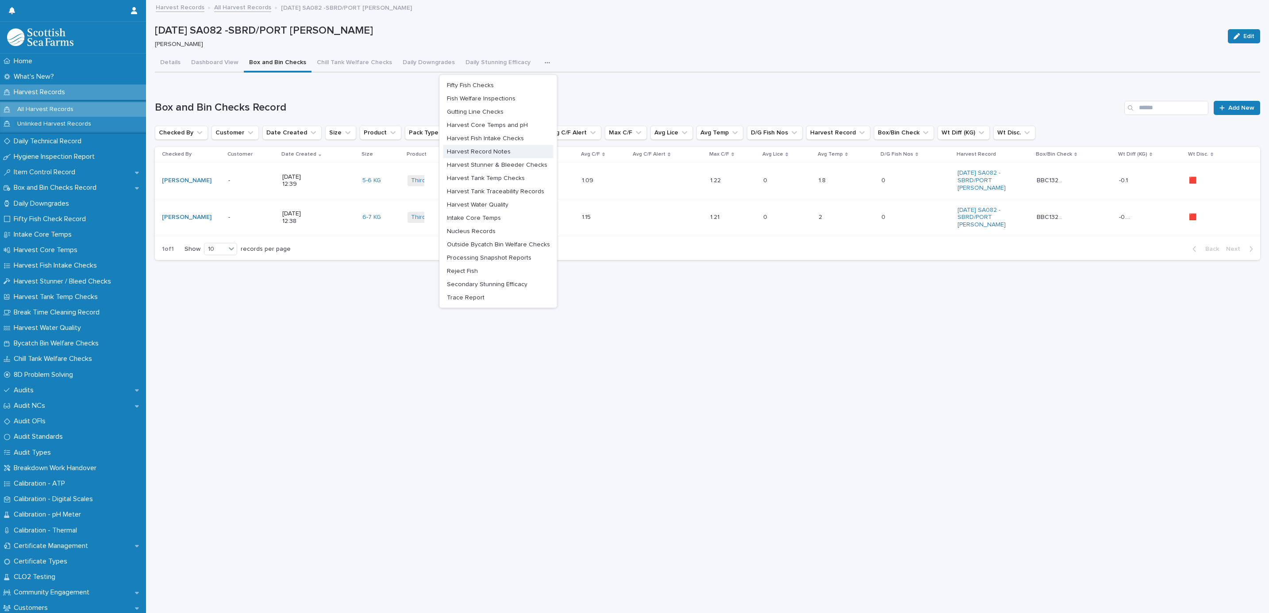
click at [487, 146] on button "Harvest Record Notes" at bounding box center [498, 151] width 110 height 13
